Goal: Use online tool/utility: Utilize a website feature to perform a specific function

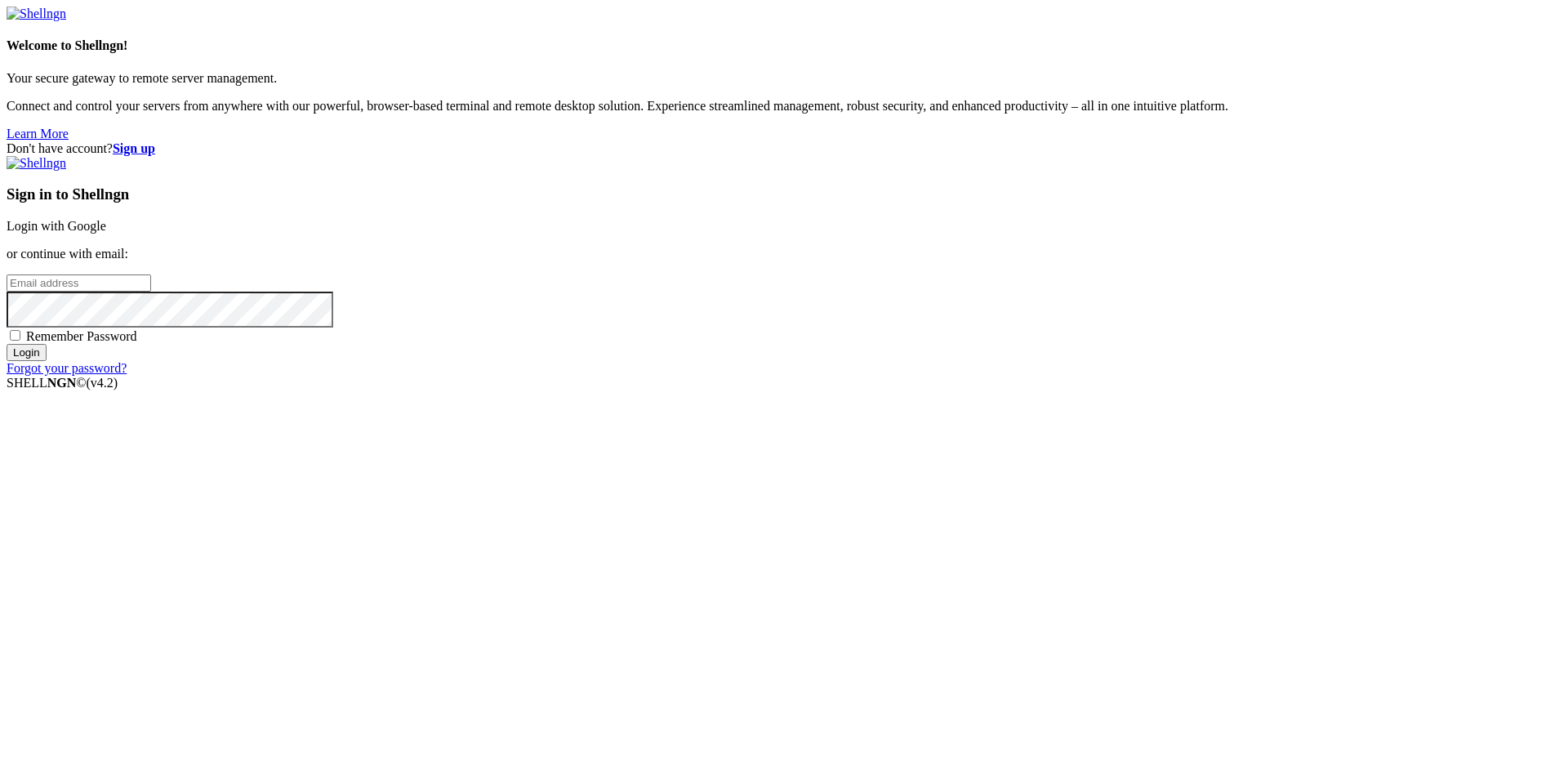
type input "[PERSON_NAME][EMAIL_ADDRESS][DOMAIN_NAME]"
click at [46, 361] on input "Login" at bounding box center [27, 352] width 41 height 17
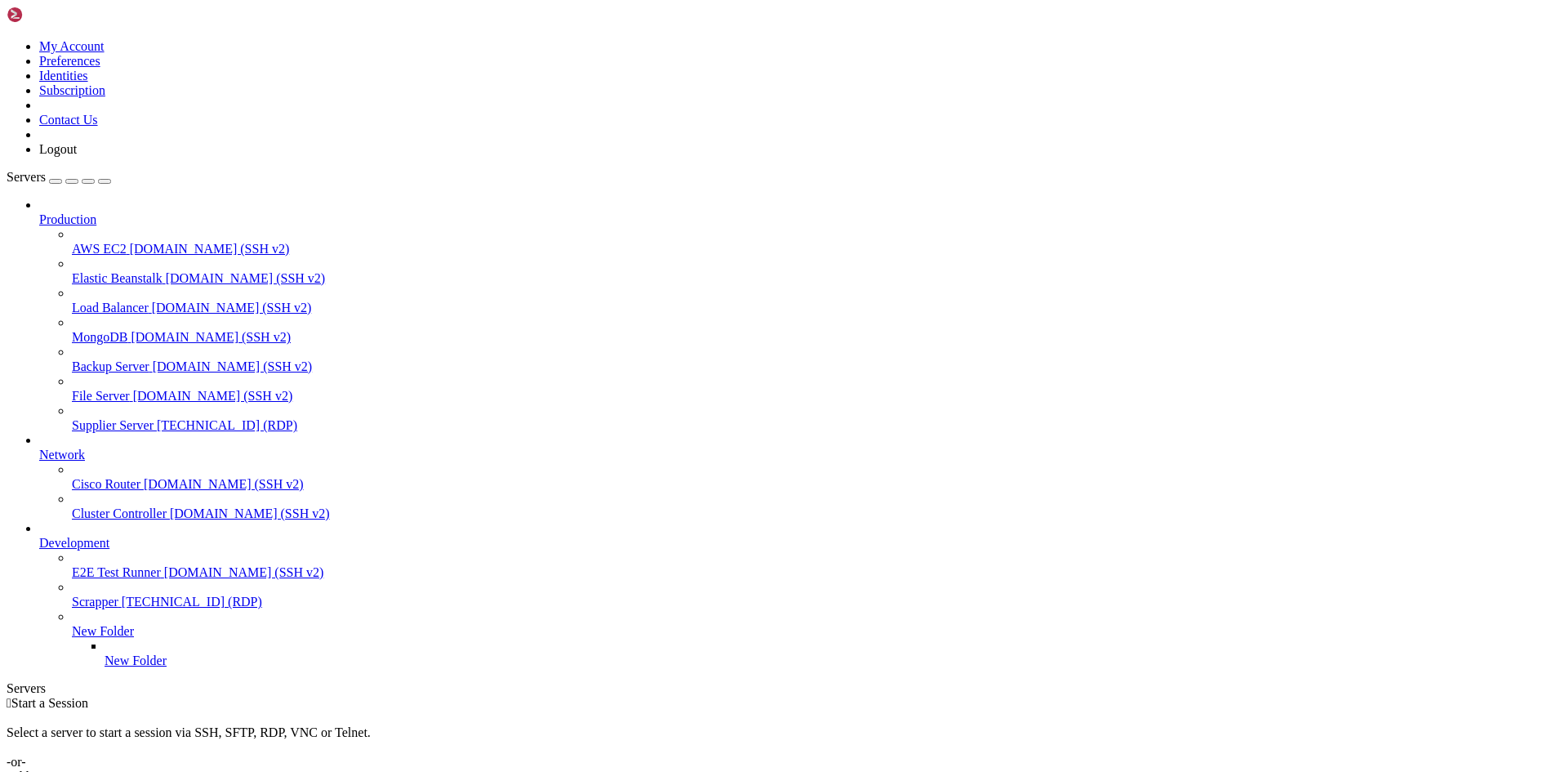
click at [129, 418] on span "Supplier Server" at bounding box center [113, 425] width 82 height 14
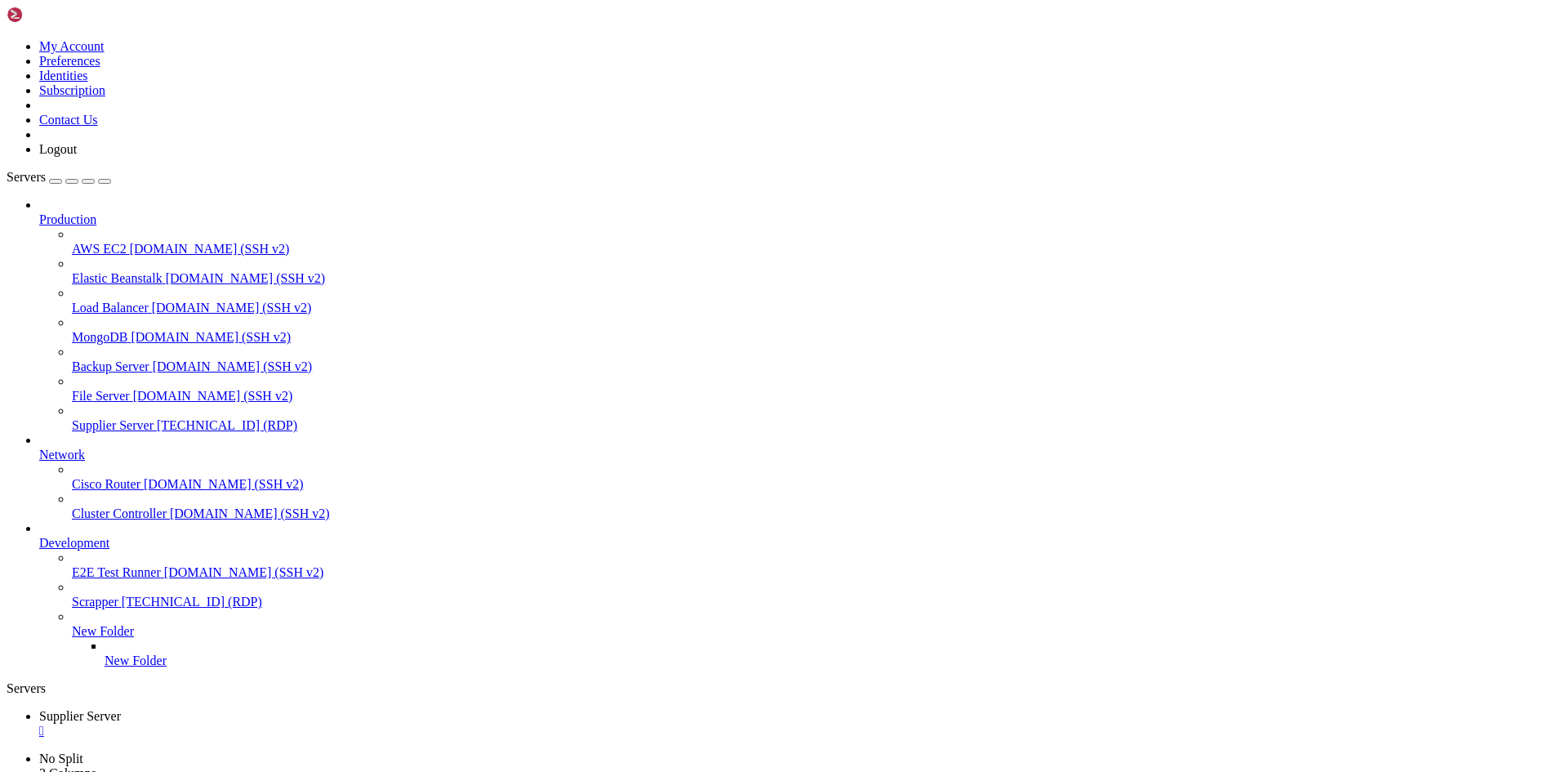
drag, startPoint x: 1001, startPoint y: 880, endPoint x: 983, endPoint y: 882, distance: 18.1
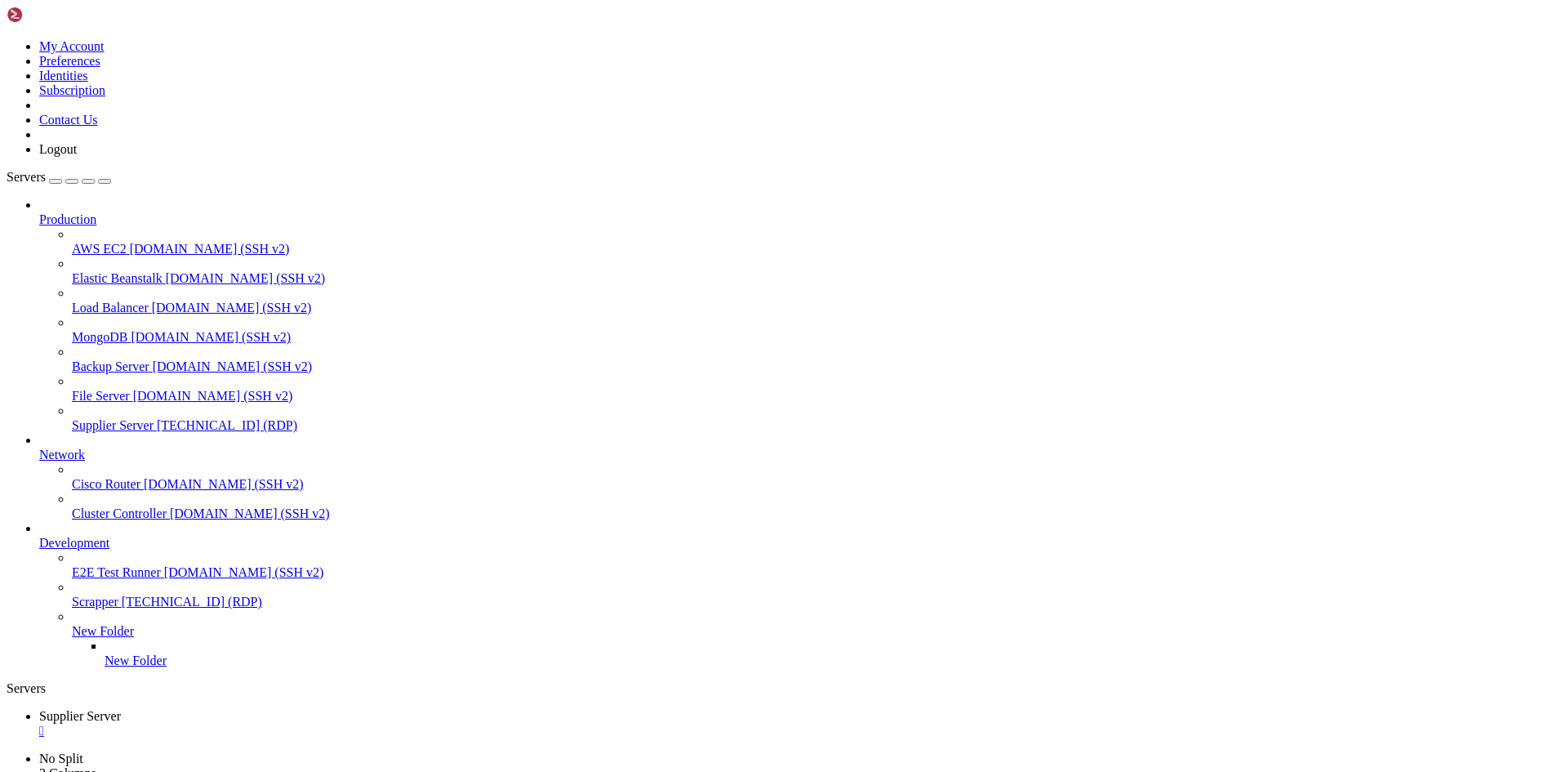
drag, startPoint x: 478, startPoint y: 1127, endPoint x: 380, endPoint y: 1136, distance: 98.4
drag, startPoint x: 460, startPoint y: 1119, endPoint x: 488, endPoint y: 1115, distance: 28.3
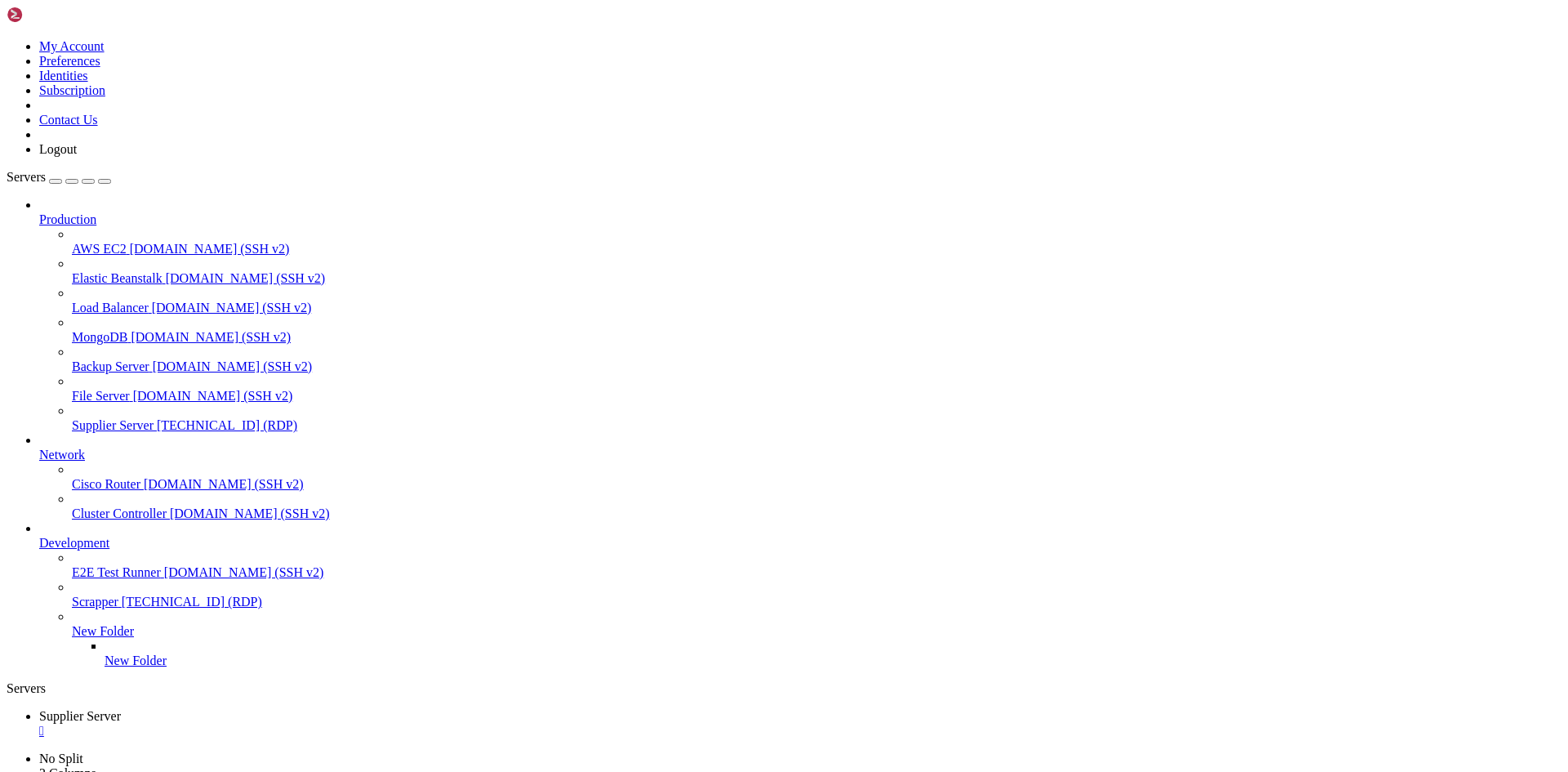
drag, startPoint x: 477, startPoint y: 1133, endPoint x: 383, endPoint y: 1133, distance: 94.0
